Goal: Task Accomplishment & Management: Use online tool/utility

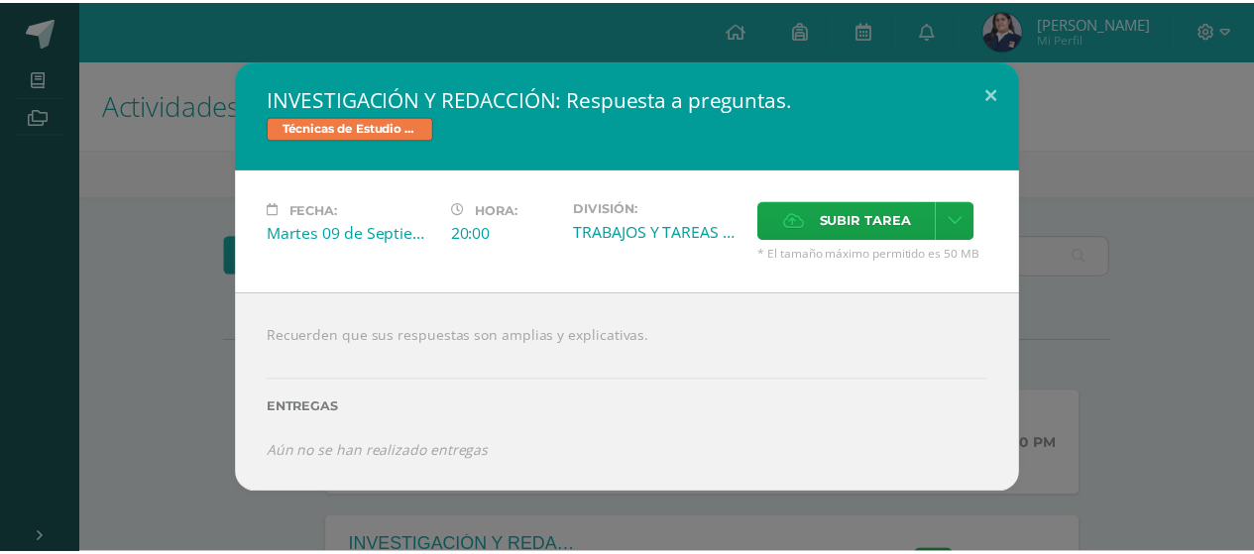
scroll to position [135, 0]
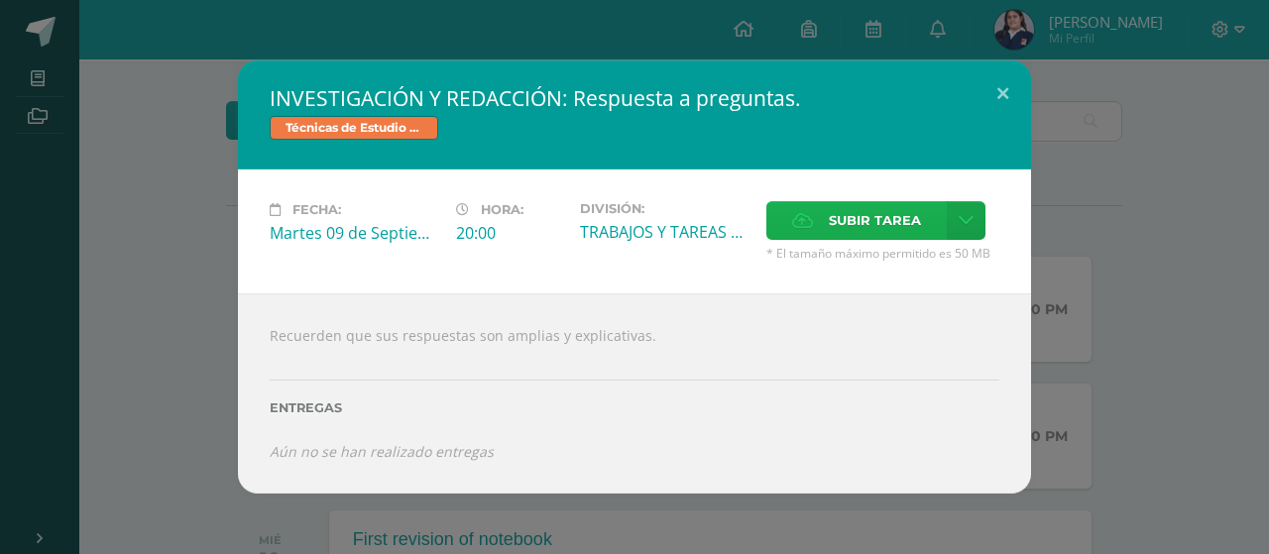
click at [833, 219] on span "Subir tarea" at bounding box center [875, 220] width 92 height 37
click at [0, 0] on input "Subir tarea" at bounding box center [0, 0] width 0 height 0
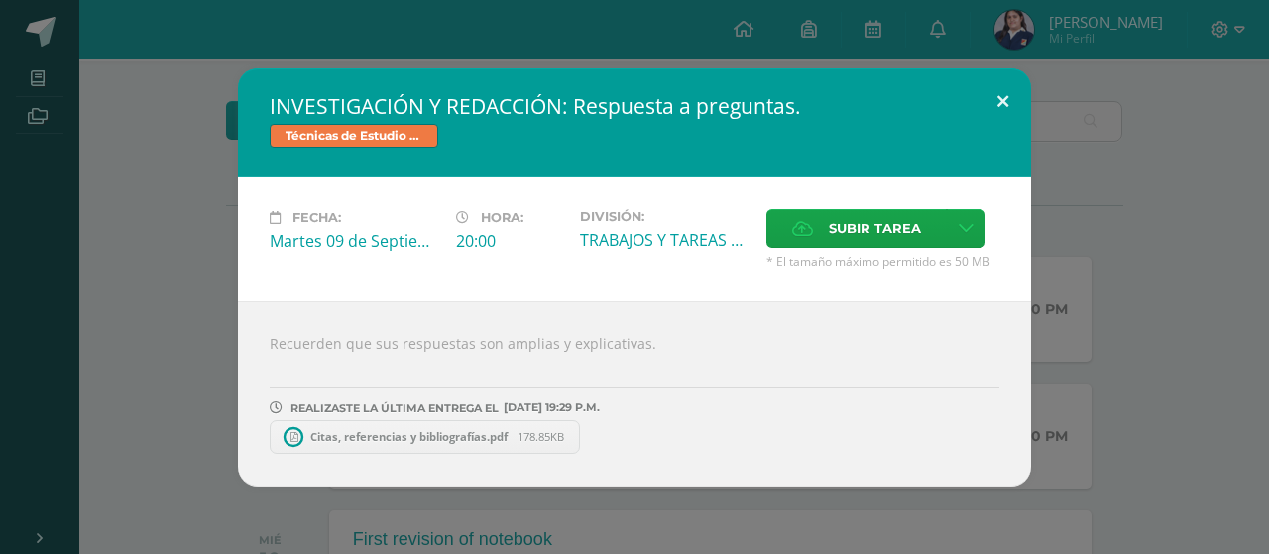
click at [998, 105] on button at bounding box center [1003, 101] width 57 height 67
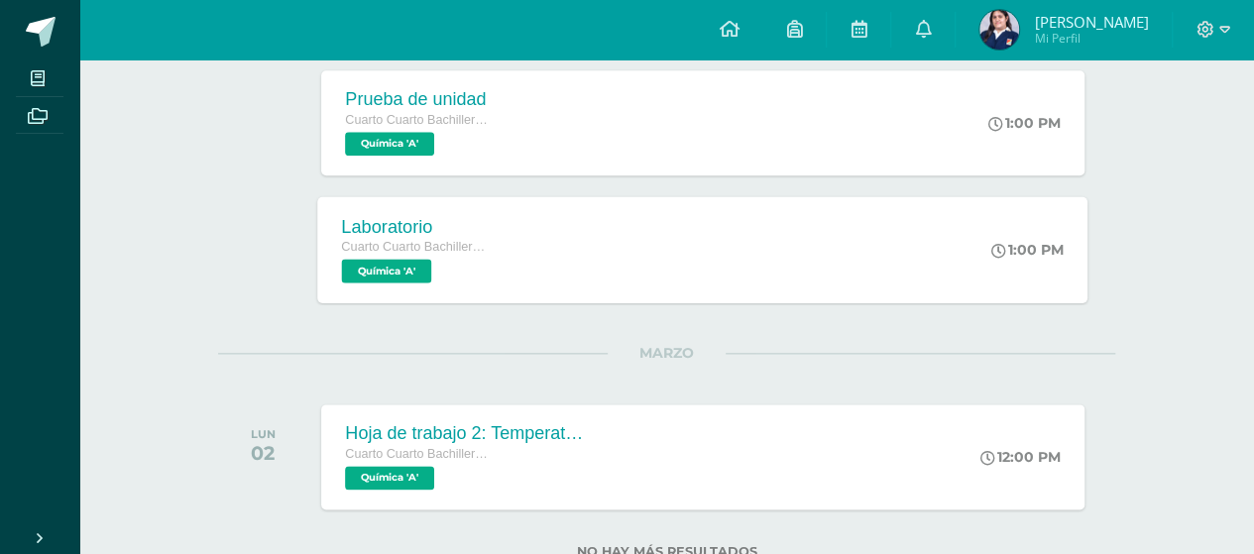
scroll to position [1104, 0]
